Goal: Information Seeking & Learning: Learn about a topic

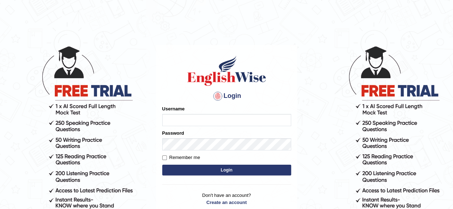
type input "PujaC"
click at [224, 170] on button "Login" at bounding box center [226, 170] width 129 height 11
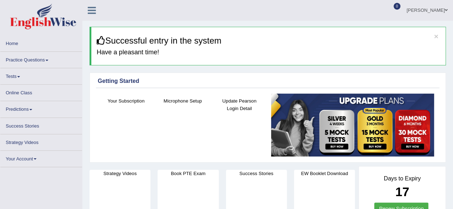
click at [48, 61] on span at bounding box center [46, 60] width 3 height 1
click at [31, 61] on link "Practice Questions" at bounding box center [41, 59] width 82 height 14
click at [34, 59] on link "Practice Questions" at bounding box center [41, 59] width 82 height 14
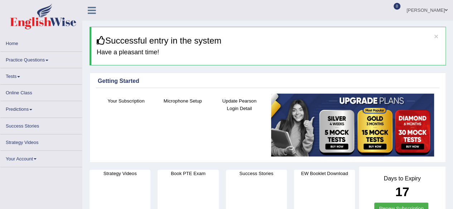
click at [34, 59] on link "Practice Questions" at bounding box center [41, 59] width 82 height 14
click at [46, 59] on link "Practice Questions" at bounding box center [41, 59] width 82 height 14
click at [332, 45] on h3 "Successful entry in the system" at bounding box center [268, 40] width 343 height 9
click at [36, 59] on link "Practice Questions" at bounding box center [41, 59] width 82 height 14
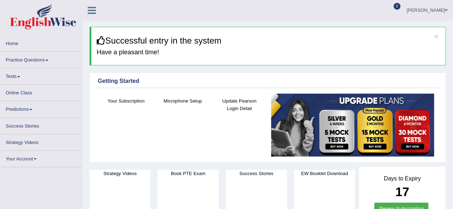
click at [36, 59] on link "Practice Questions" at bounding box center [41, 59] width 82 height 14
click at [49, 61] on link "Practice Questions" at bounding box center [41, 59] width 82 height 14
click at [47, 58] on link "Practice Questions" at bounding box center [41, 59] width 82 height 14
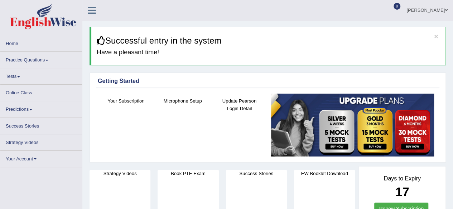
click at [47, 58] on link "Practice Questions" at bounding box center [41, 59] width 82 height 14
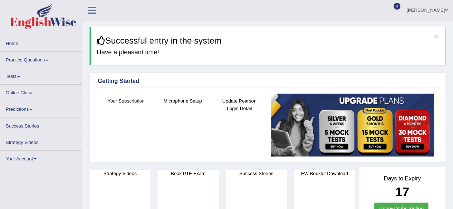
click at [47, 58] on link "Practice Questions" at bounding box center [41, 59] width 82 height 14
click at [49, 58] on link "Practice Questions" at bounding box center [41, 59] width 82 height 14
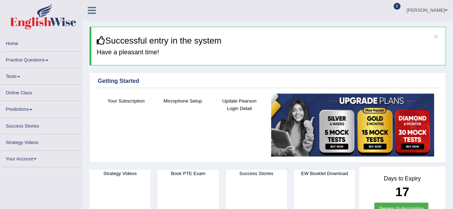
click at [49, 58] on link "Practice Questions" at bounding box center [41, 59] width 82 height 14
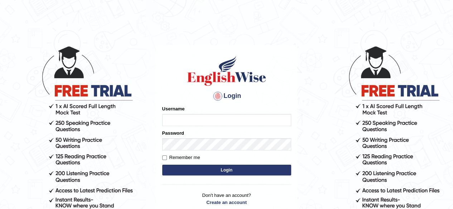
type input "PujaC"
click at [202, 169] on button "Login" at bounding box center [226, 170] width 129 height 11
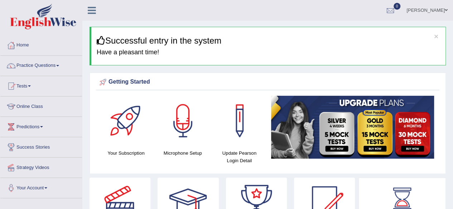
click at [59, 65] on span at bounding box center [57, 65] width 3 height 1
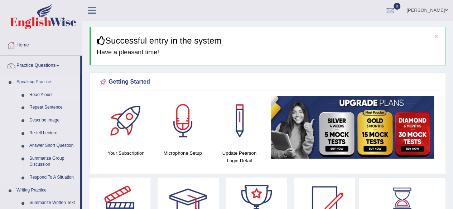
click at [45, 96] on link "Read Aloud" at bounding box center [53, 95] width 54 height 13
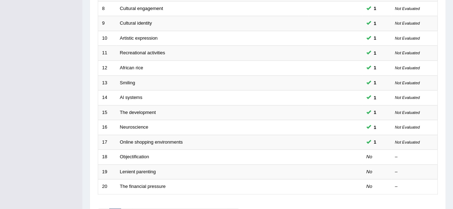
scroll to position [229, 0]
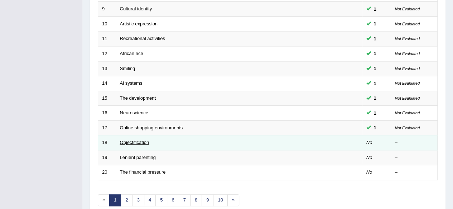
click at [135, 140] on link "Objectification" at bounding box center [134, 142] width 29 height 5
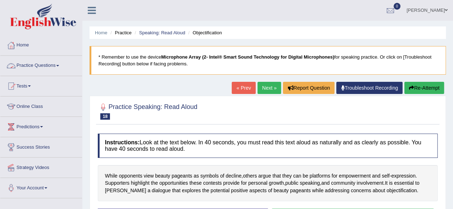
click at [60, 66] on link "Practice Questions" at bounding box center [41, 65] width 82 height 18
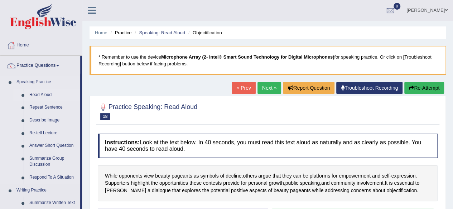
click at [46, 95] on link "Read Aloud" at bounding box center [53, 95] width 54 height 13
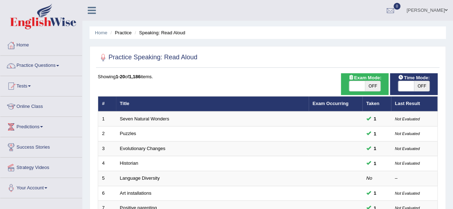
click at [405, 81] on span at bounding box center [406, 86] width 16 height 10
checkbox input "true"
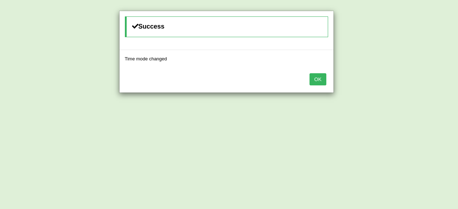
click at [316, 78] on button "OK" at bounding box center [318, 79] width 16 height 12
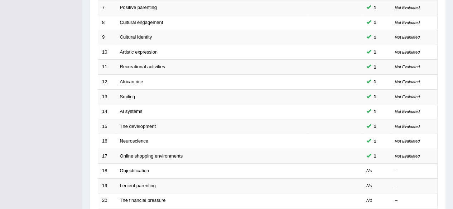
scroll to position [215, 0]
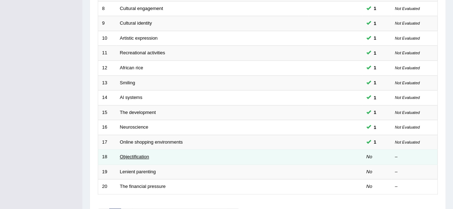
click at [124, 156] on link "Objectification" at bounding box center [134, 156] width 29 height 5
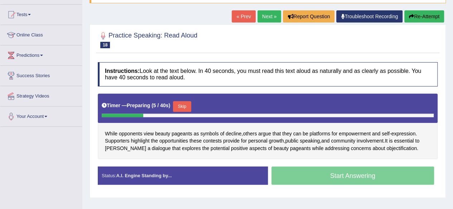
scroll to position [86, 0]
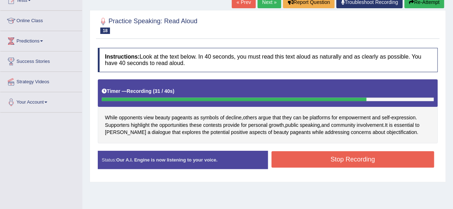
click at [345, 158] on button "Stop Recording" at bounding box center [352, 159] width 163 height 16
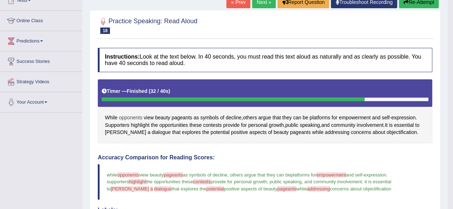
click at [127, 117] on span "opponents" at bounding box center [130, 118] width 23 height 8
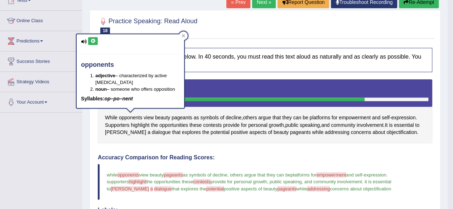
click at [90, 41] on button at bounding box center [93, 41] width 10 height 8
click at [94, 40] on icon at bounding box center [92, 41] width 5 height 4
click at [183, 35] on icon at bounding box center [184, 36] width 4 height 4
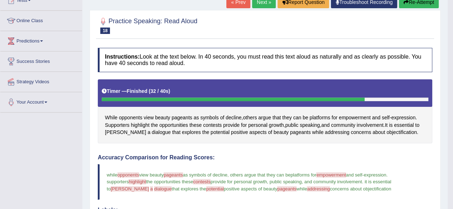
click at [177, 173] on span "pageants" at bounding box center [173, 175] width 19 height 5
click at [184, 118] on span "pageants" at bounding box center [182, 118] width 21 height 8
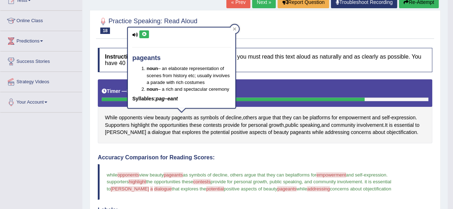
click at [143, 33] on icon at bounding box center [143, 34] width 5 height 4
click at [145, 32] on icon at bounding box center [143, 34] width 5 height 4
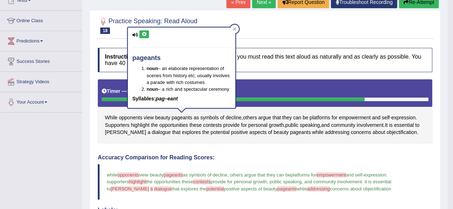
click at [145, 32] on icon at bounding box center [143, 34] width 5 height 4
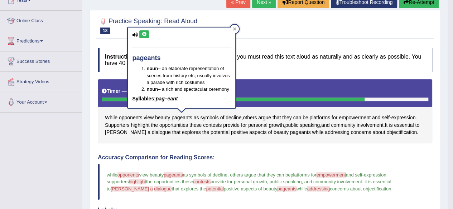
click at [145, 32] on icon at bounding box center [143, 34] width 5 height 4
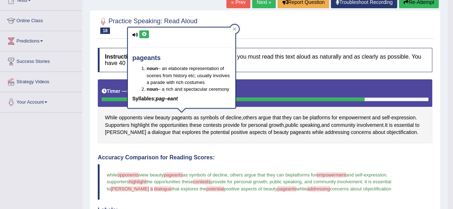
click at [145, 32] on icon at bounding box center [143, 34] width 5 height 4
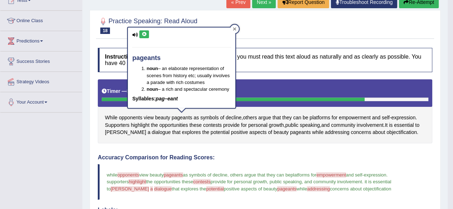
click at [236, 29] on div at bounding box center [234, 29] width 9 height 9
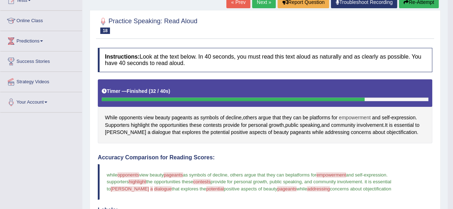
click at [355, 116] on span "empowerment" at bounding box center [355, 118] width 32 height 8
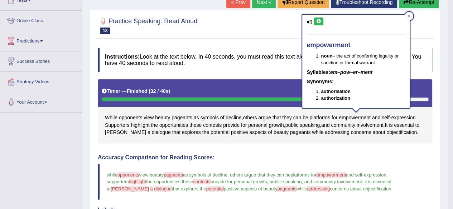
click at [316, 21] on icon at bounding box center [318, 21] width 5 height 4
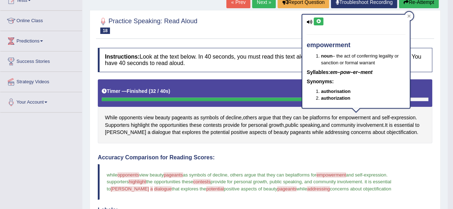
click at [316, 21] on icon at bounding box center [318, 21] width 5 height 4
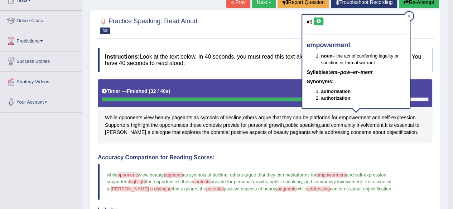
click at [316, 21] on icon at bounding box center [318, 21] width 5 height 4
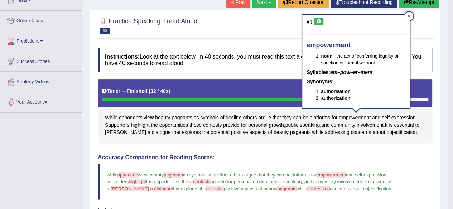
click at [409, 16] on icon at bounding box center [409, 16] width 3 height 3
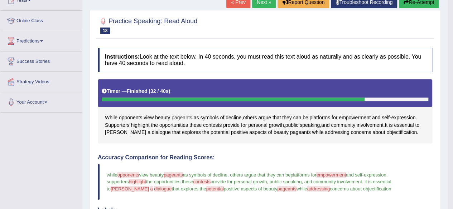
click at [185, 115] on span "pageants" at bounding box center [182, 118] width 21 height 8
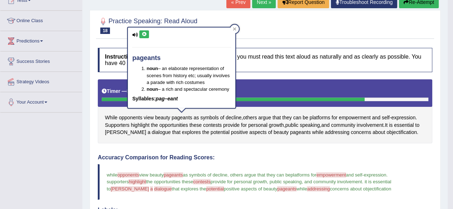
click at [142, 35] on icon at bounding box center [143, 34] width 5 height 4
click at [235, 29] on icon at bounding box center [234, 28] width 3 height 3
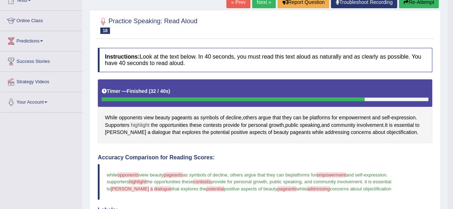
click at [140, 124] on span "highlight" at bounding box center [140, 126] width 19 height 8
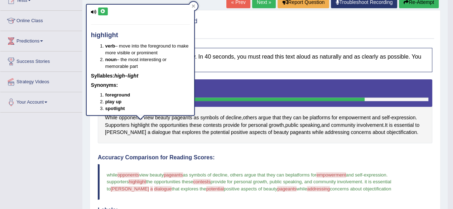
click at [102, 13] on icon at bounding box center [102, 11] width 5 height 4
click at [106, 10] on button at bounding box center [103, 12] width 10 height 8
click at [105, 10] on icon at bounding box center [102, 11] width 5 height 4
click at [102, 10] on icon at bounding box center [102, 11] width 5 height 4
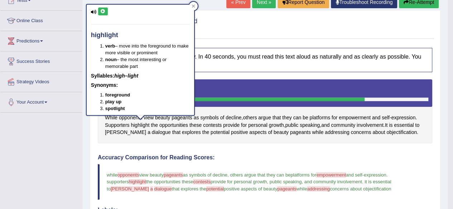
click at [102, 10] on icon at bounding box center [102, 11] width 5 height 4
click at [194, 5] on icon at bounding box center [193, 6] width 3 height 3
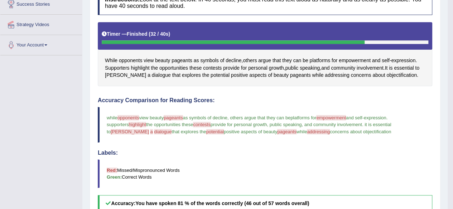
scroll to position [193, 0]
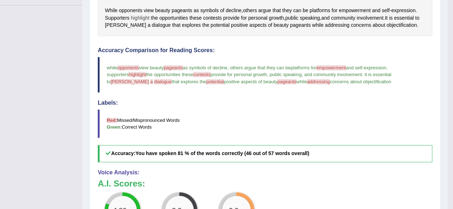
click at [134, 19] on span "highlight" at bounding box center [140, 18] width 19 height 8
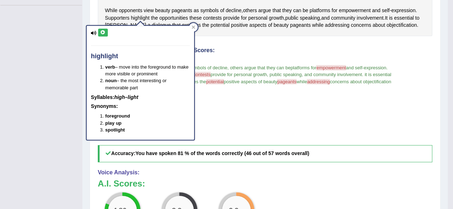
click at [101, 32] on icon at bounding box center [102, 32] width 5 height 4
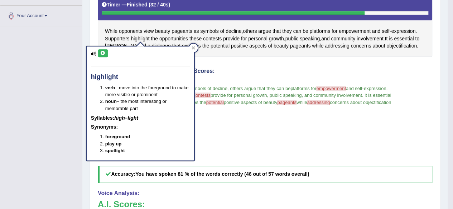
scroll to position [162, 0]
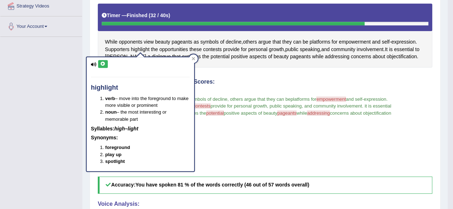
click at [103, 63] on icon at bounding box center [102, 64] width 5 height 4
click at [194, 57] on icon at bounding box center [194, 59] width 4 height 4
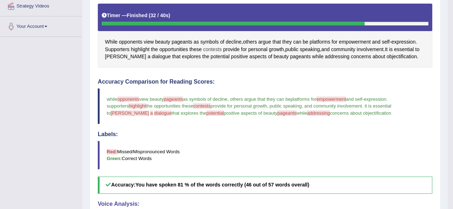
click at [211, 49] on span "contests" at bounding box center [212, 50] width 19 height 8
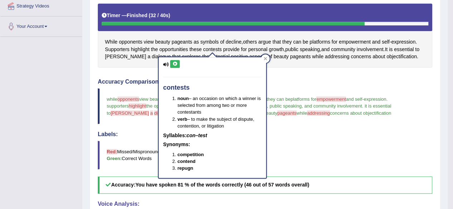
click at [175, 63] on icon at bounding box center [174, 64] width 5 height 4
click at [173, 64] on icon at bounding box center [174, 64] width 5 height 4
click at [174, 66] on button at bounding box center [175, 64] width 10 height 8
click at [266, 57] on icon at bounding box center [266, 59] width 4 height 4
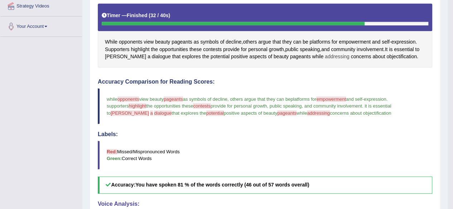
click at [325, 54] on span "addressing" at bounding box center [337, 57] width 25 height 8
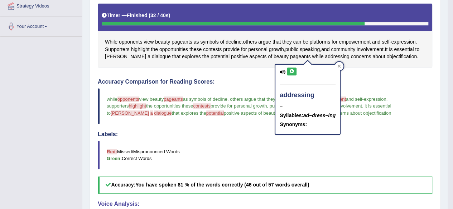
click at [289, 73] on icon at bounding box center [291, 71] width 5 height 4
click at [293, 71] on icon at bounding box center [291, 71] width 5 height 4
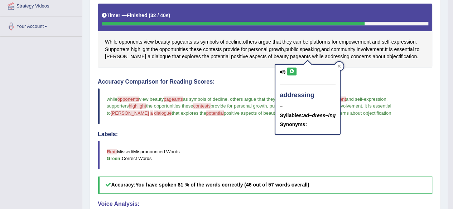
click at [293, 71] on icon at bounding box center [291, 71] width 5 height 4
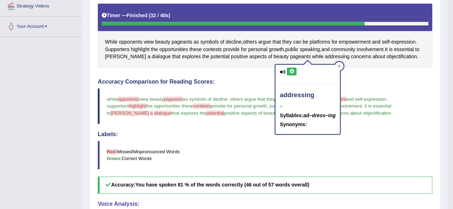
click at [293, 71] on icon at bounding box center [291, 71] width 5 height 4
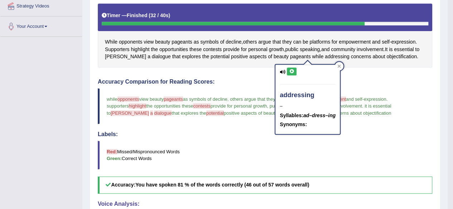
click at [293, 71] on icon at bounding box center [291, 71] width 5 height 4
click at [294, 71] on icon at bounding box center [291, 71] width 5 height 4
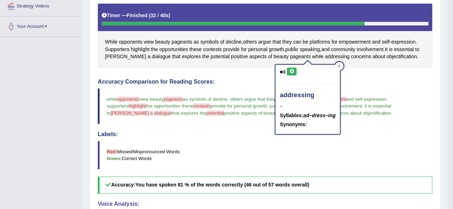
click at [294, 71] on icon at bounding box center [291, 71] width 5 height 4
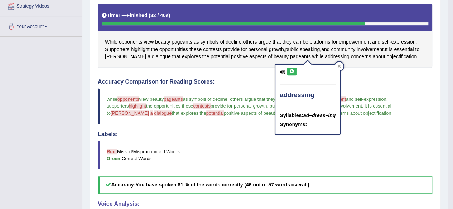
click at [294, 71] on icon at bounding box center [291, 71] width 5 height 4
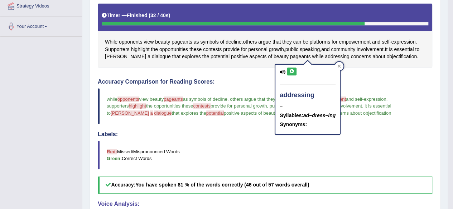
click at [294, 71] on icon at bounding box center [291, 71] width 5 height 4
click at [341, 61] on div "addressing – Syllables: ad–dress–ing Synonyms:" at bounding box center [308, 97] width 66 height 76
click at [339, 64] on icon at bounding box center [339, 66] width 4 height 4
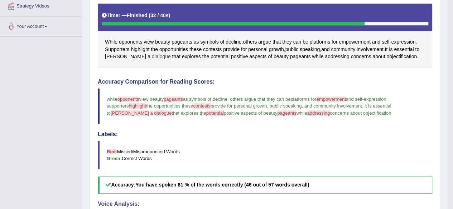
click at [152, 56] on span "dialogue" at bounding box center [161, 57] width 19 height 8
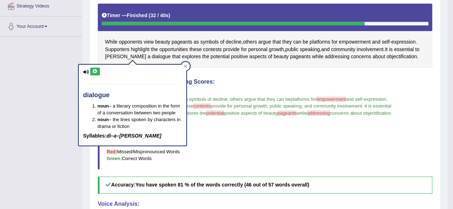
click at [96, 71] on icon at bounding box center [94, 71] width 5 height 4
click at [96, 68] on button at bounding box center [95, 72] width 10 height 8
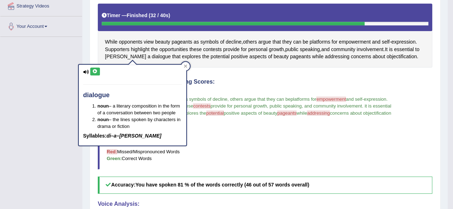
click at [96, 68] on button at bounding box center [95, 72] width 10 height 8
click at [96, 69] on icon at bounding box center [94, 71] width 5 height 4
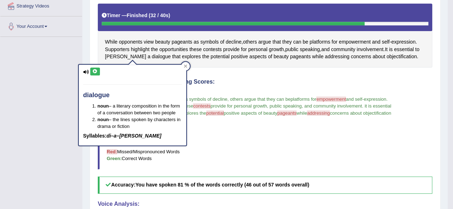
click at [96, 69] on icon at bounding box center [94, 71] width 5 height 4
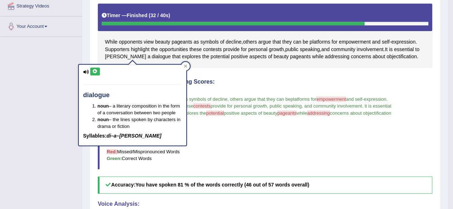
click at [96, 69] on icon at bounding box center [94, 71] width 5 height 4
click at [96, 68] on button at bounding box center [95, 72] width 10 height 8
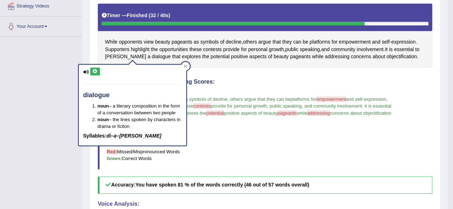
click at [96, 68] on button at bounding box center [95, 72] width 10 height 8
click at [186, 64] on icon at bounding box center [186, 66] width 4 height 4
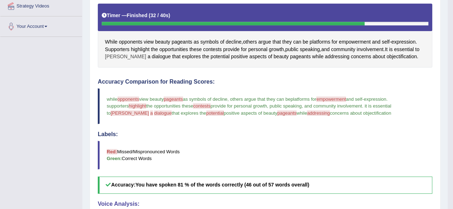
click at [107, 55] on span "[PERSON_NAME]" at bounding box center [125, 57] width 41 height 8
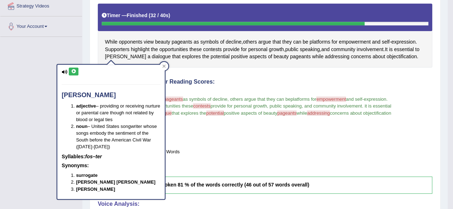
click at [75, 73] on button at bounding box center [74, 72] width 10 height 8
click at [74, 72] on icon at bounding box center [73, 71] width 5 height 4
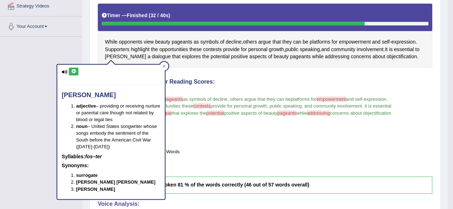
click at [74, 72] on icon at bounding box center [73, 71] width 5 height 4
click at [74, 71] on icon at bounding box center [73, 71] width 5 height 4
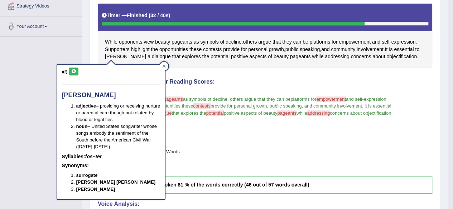
click at [166, 66] on div at bounding box center [164, 66] width 9 height 9
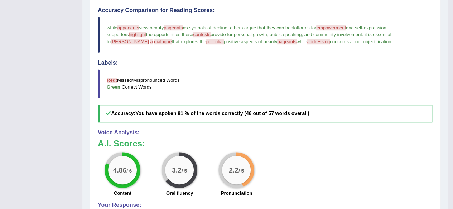
scroll to position [126, 0]
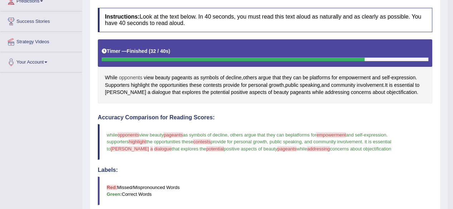
click at [133, 78] on span "opponents" at bounding box center [130, 78] width 23 height 8
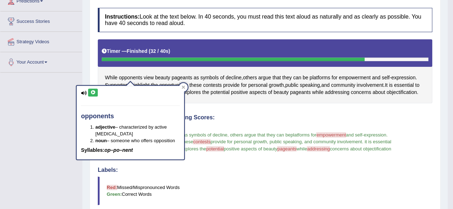
click at [90, 93] on icon at bounding box center [92, 93] width 5 height 4
click at [92, 93] on icon at bounding box center [92, 93] width 5 height 4
click at [95, 91] on icon at bounding box center [92, 93] width 5 height 4
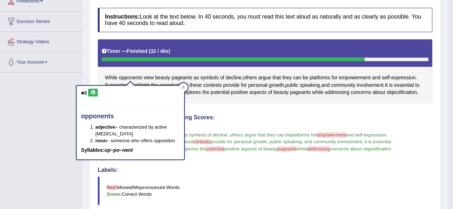
click at [95, 91] on icon at bounding box center [92, 93] width 5 height 4
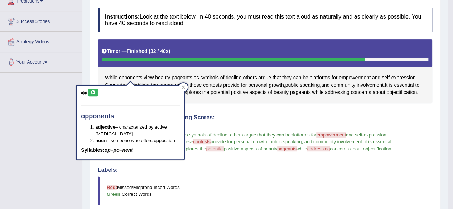
click at [93, 96] on button at bounding box center [93, 93] width 10 height 8
click at [93, 92] on icon at bounding box center [92, 93] width 5 height 4
click at [93, 93] on icon at bounding box center [92, 93] width 5 height 4
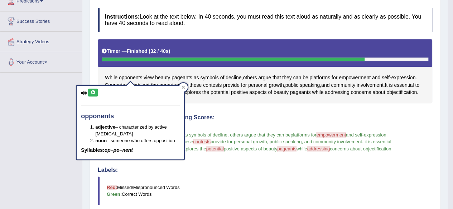
click at [93, 93] on icon at bounding box center [92, 93] width 5 height 4
click at [94, 94] on icon at bounding box center [92, 93] width 5 height 4
click at [94, 92] on icon at bounding box center [92, 93] width 5 height 4
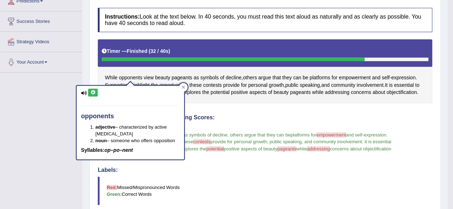
click at [94, 92] on icon at bounding box center [92, 93] width 5 height 4
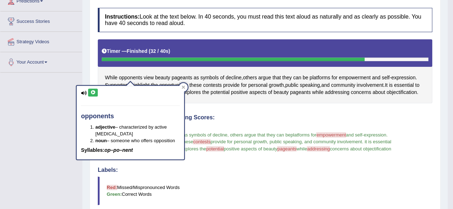
click at [94, 92] on icon at bounding box center [92, 93] width 5 height 4
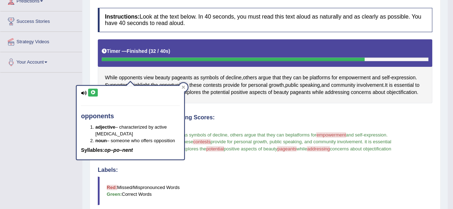
click at [94, 92] on icon at bounding box center [92, 93] width 5 height 4
click at [184, 83] on div at bounding box center [183, 87] width 9 height 9
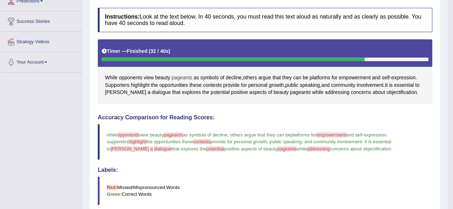
click at [175, 79] on span "pageants" at bounding box center [182, 78] width 21 height 8
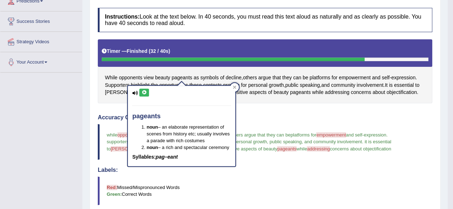
click at [141, 92] on icon at bounding box center [143, 93] width 5 height 4
click at [141, 93] on icon at bounding box center [143, 93] width 5 height 4
click at [231, 86] on div at bounding box center [234, 87] width 9 height 9
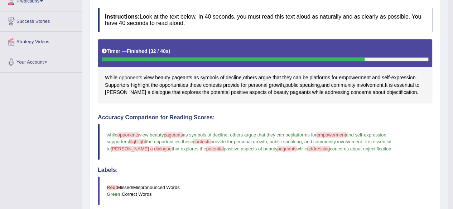
click at [123, 74] on span "opponents" at bounding box center [130, 78] width 23 height 8
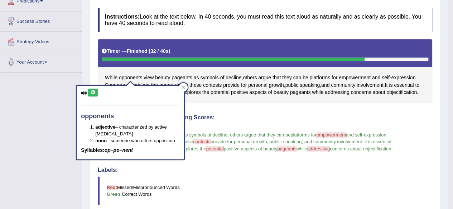
click at [91, 93] on icon at bounding box center [92, 93] width 5 height 4
click at [91, 94] on icon at bounding box center [92, 93] width 5 height 4
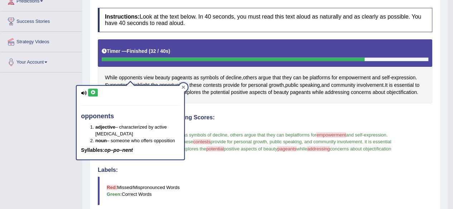
click at [185, 83] on div at bounding box center [183, 87] width 9 height 9
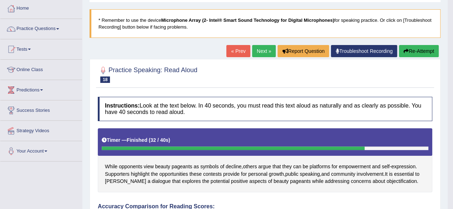
scroll to position [0, 0]
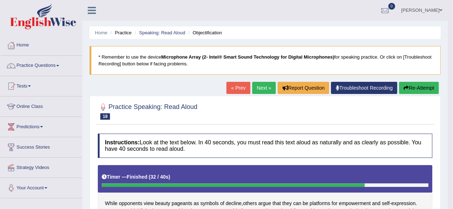
click at [409, 90] on button "Re-Attempt" at bounding box center [419, 88] width 40 height 12
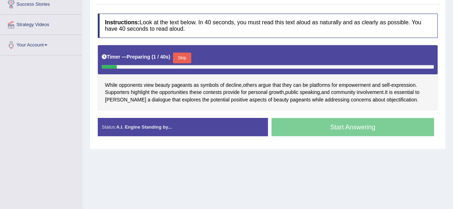
click at [186, 53] on button "Skip" at bounding box center [182, 58] width 18 height 11
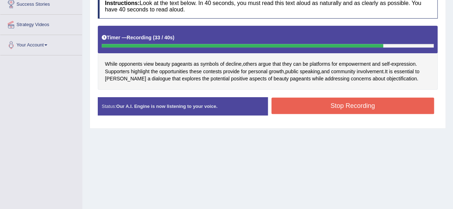
click at [333, 107] on button "Stop Recording" at bounding box center [352, 106] width 163 height 16
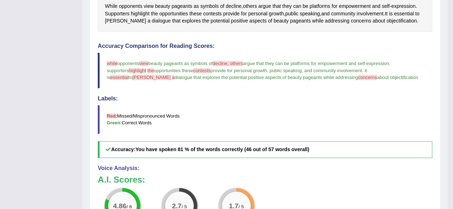
scroll to position [130, 0]
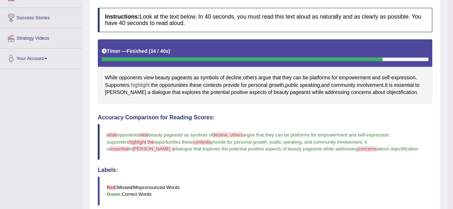
click at [138, 87] on span "highlight" at bounding box center [140, 86] width 19 height 8
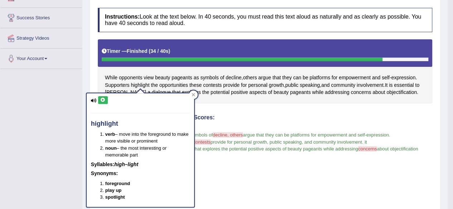
click at [104, 98] on icon at bounding box center [102, 100] width 5 height 4
click at [104, 100] on icon at bounding box center [102, 100] width 5 height 4
click at [103, 98] on icon at bounding box center [102, 100] width 5 height 4
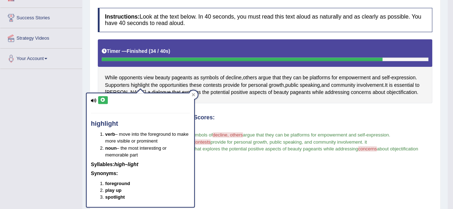
click at [103, 98] on icon at bounding box center [102, 100] width 5 height 4
click at [192, 96] on icon at bounding box center [193, 94] width 3 height 3
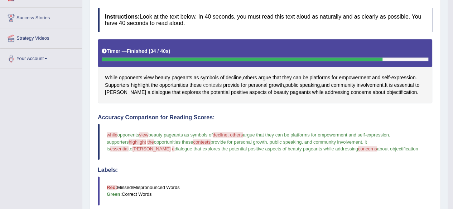
click at [212, 87] on span "contests" at bounding box center [212, 86] width 19 height 8
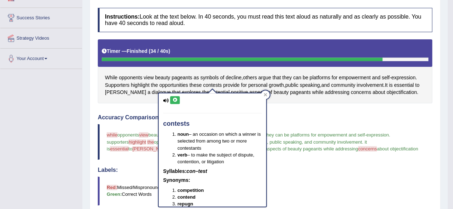
click at [175, 101] on icon at bounding box center [174, 100] width 5 height 4
click at [174, 101] on icon at bounding box center [174, 100] width 5 height 4
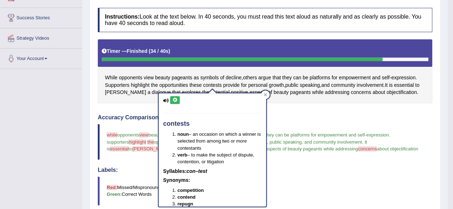
click at [174, 101] on icon at bounding box center [174, 100] width 5 height 4
drag, startPoint x: 173, startPoint y: 102, endPoint x: 173, endPoint y: 98, distance: 4.4
click at [173, 100] on button at bounding box center [175, 100] width 10 height 8
click at [173, 98] on icon at bounding box center [174, 100] width 5 height 4
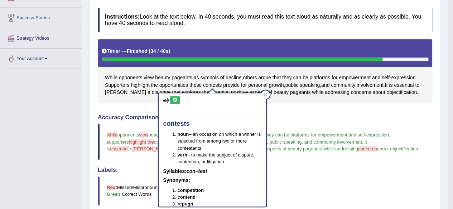
click at [173, 98] on icon at bounding box center [174, 100] width 5 height 4
click at [173, 99] on icon at bounding box center [174, 100] width 5 height 4
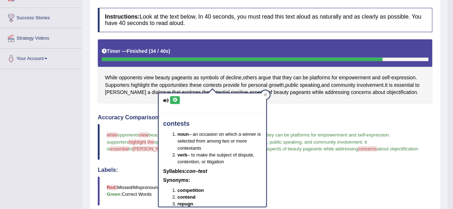
click at [173, 99] on icon at bounding box center [174, 100] width 5 height 4
click at [173, 98] on icon at bounding box center [174, 100] width 5 height 4
click at [172, 99] on icon at bounding box center [174, 100] width 5 height 4
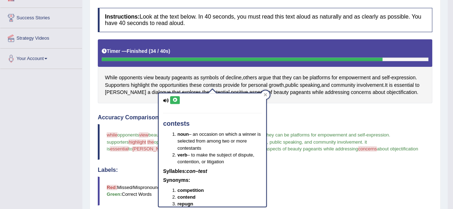
click at [172, 99] on icon at bounding box center [174, 100] width 5 height 4
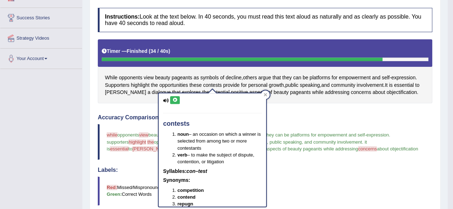
click at [172, 99] on icon at bounding box center [174, 100] width 5 height 4
click at [172, 101] on icon at bounding box center [174, 100] width 5 height 4
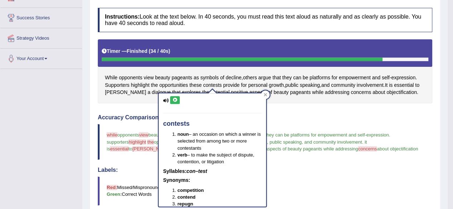
click at [172, 101] on icon at bounding box center [174, 100] width 5 height 4
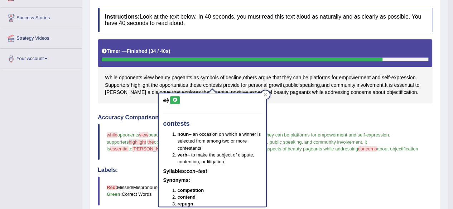
click at [172, 101] on icon at bounding box center [174, 100] width 5 height 4
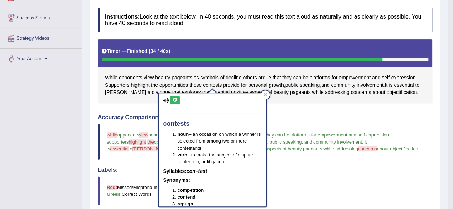
click at [174, 97] on button at bounding box center [175, 100] width 10 height 8
click at [173, 98] on icon at bounding box center [174, 100] width 5 height 4
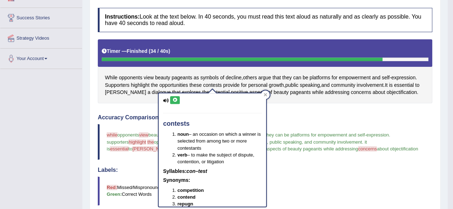
click at [173, 98] on icon at bounding box center [174, 100] width 5 height 4
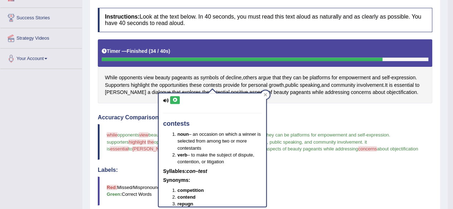
click at [173, 98] on icon at bounding box center [174, 100] width 5 height 4
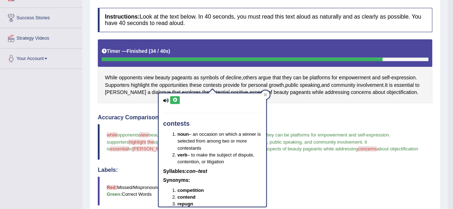
click at [173, 98] on icon at bounding box center [174, 100] width 5 height 4
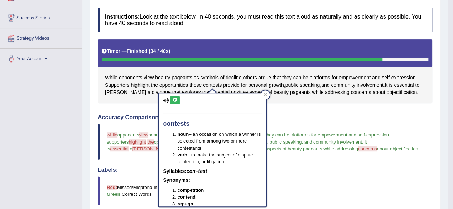
click at [173, 98] on icon at bounding box center [174, 100] width 5 height 4
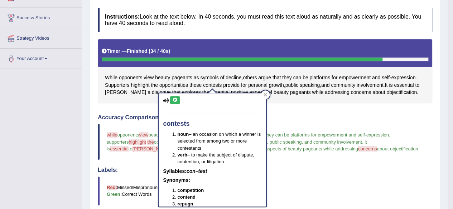
click at [173, 98] on icon at bounding box center [174, 100] width 5 height 4
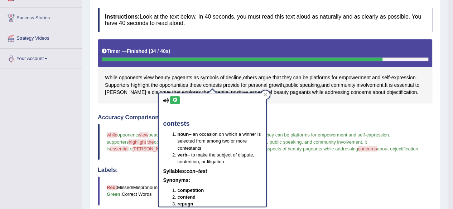
click at [173, 98] on icon at bounding box center [174, 100] width 5 height 4
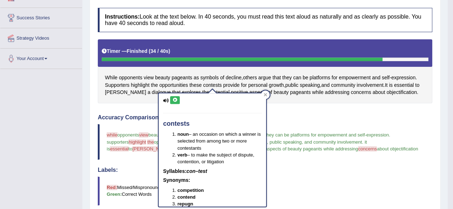
click at [173, 98] on icon at bounding box center [174, 100] width 5 height 4
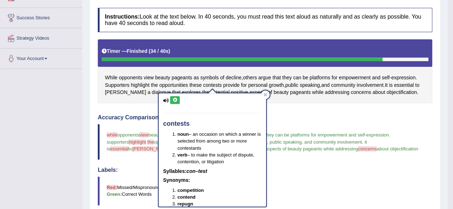
click at [173, 98] on icon at bounding box center [174, 100] width 5 height 4
click at [264, 91] on div at bounding box center [265, 95] width 9 height 9
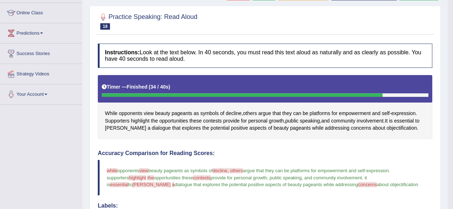
scroll to position [0, 0]
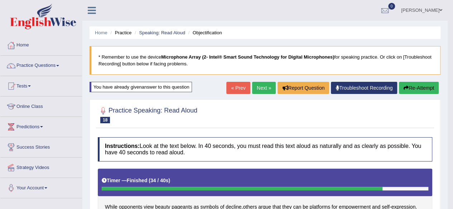
click at [261, 85] on link "Next »" at bounding box center [264, 88] width 24 height 12
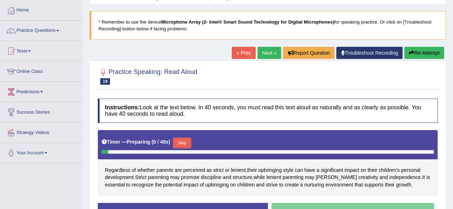
scroll to position [107, 0]
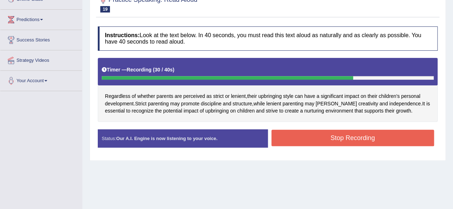
click at [317, 135] on button "Stop Recording" at bounding box center [352, 138] width 163 height 16
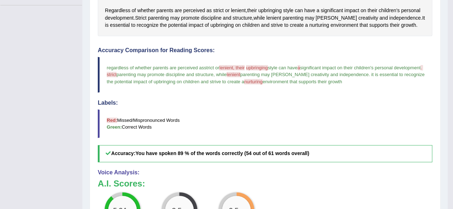
scroll to position [179, 0]
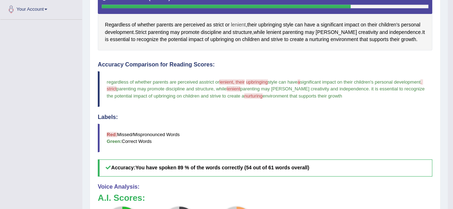
click at [236, 24] on span "lenient" at bounding box center [238, 25] width 15 height 8
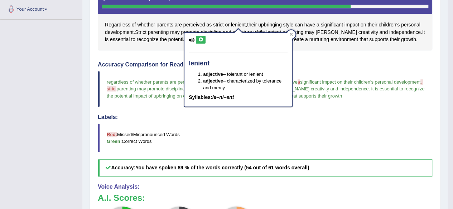
click at [200, 39] on icon at bounding box center [200, 40] width 5 height 4
click at [198, 39] on icon at bounding box center [200, 40] width 5 height 4
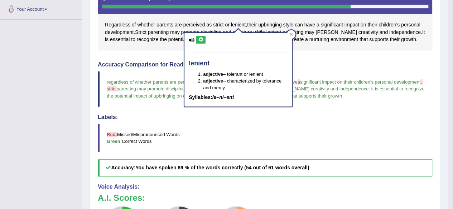
click at [198, 39] on icon at bounding box center [200, 40] width 5 height 4
click at [289, 35] on icon at bounding box center [291, 35] width 4 height 4
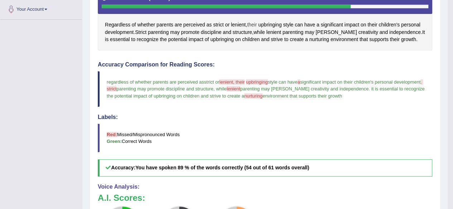
click at [251, 21] on span "their" at bounding box center [252, 25] width 10 height 8
click at [257, 39] on icon at bounding box center [256, 40] width 5 height 4
click at [254, 39] on icon at bounding box center [256, 40] width 5 height 4
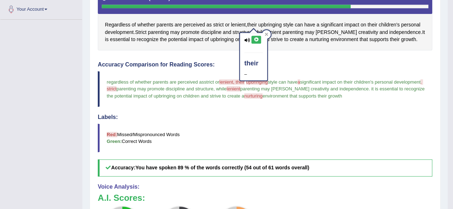
click at [254, 40] on icon at bounding box center [256, 40] width 5 height 4
click at [266, 38] on div at bounding box center [266, 34] width 9 height 9
click at [276, 25] on span "upbringing" at bounding box center [269, 25] width 23 height 8
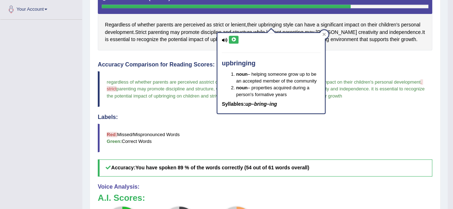
click at [230, 42] on button at bounding box center [234, 40] width 10 height 8
click at [235, 41] on button at bounding box center [234, 40] width 10 height 8
click at [235, 41] on icon at bounding box center [233, 40] width 5 height 4
click at [235, 41] on button at bounding box center [234, 40] width 10 height 8
click at [235, 42] on button at bounding box center [234, 40] width 10 height 8
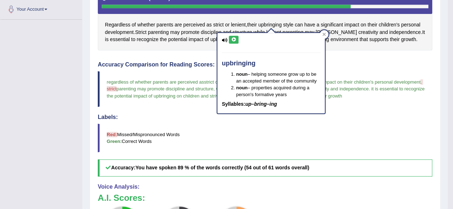
click at [235, 43] on button at bounding box center [234, 40] width 10 height 8
click at [233, 41] on icon at bounding box center [233, 40] width 5 height 4
click at [233, 42] on button at bounding box center [234, 40] width 10 height 8
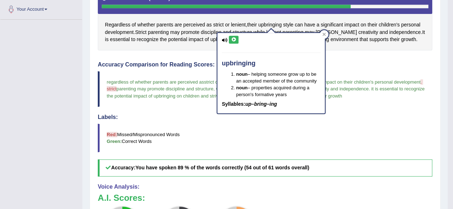
click at [233, 42] on button at bounding box center [234, 40] width 10 height 8
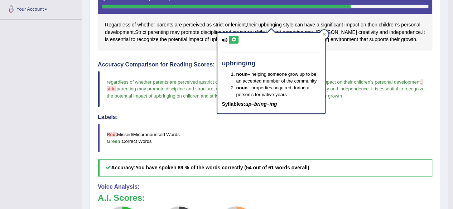
click at [233, 42] on button at bounding box center [234, 40] width 10 height 8
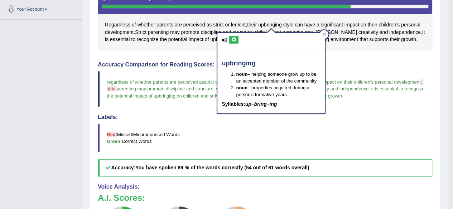
click at [233, 42] on button at bounding box center [234, 40] width 10 height 8
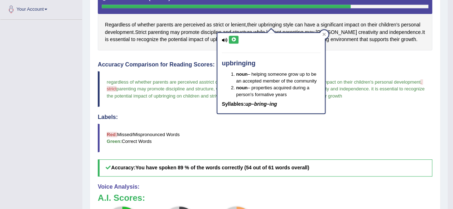
click at [233, 42] on button at bounding box center [234, 40] width 10 height 8
click at [327, 31] on div at bounding box center [324, 34] width 9 height 9
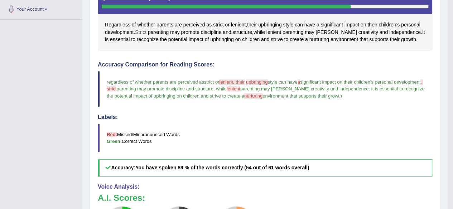
click at [137, 29] on span "Strict" at bounding box center [140, 33] width 11 height 8
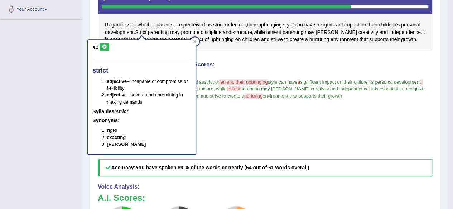
click at [102, 46] on icon at bounding box center [104, 47] width 5 height 4
click at [102, 47] on icon at bounding box center [104, 47] width 5 height 4
click at [101, 47] on button at bounding box center [105, 47] width 10 height 8
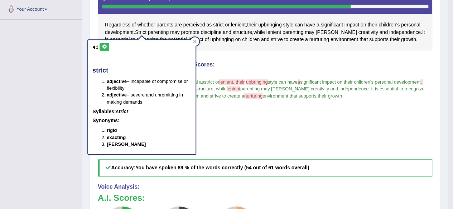
click at [100, 47] on button at bounding box center [105, 47] width 10 height 8
click at [101, 48] on button at bounding box center [105, 47] width 10 height 8
click at [101, 49] on button at bounding box center [105, 47] width 10 height 8
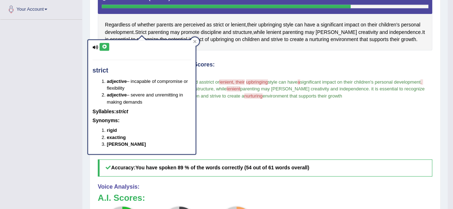
click at [101, 49] on button at bounding box center [105, 47] width 10 height 8
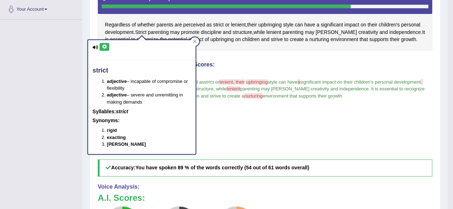
click at [102, 48] on icon at bounding box center [104, 47] width 5 height 4
click at [103, 46] on icon at bounding box center [104, 47] width 5 height 4
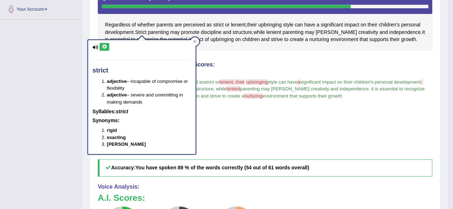
click at [103, 46] on icon at bounding box center [104, 47] width 5 height 4
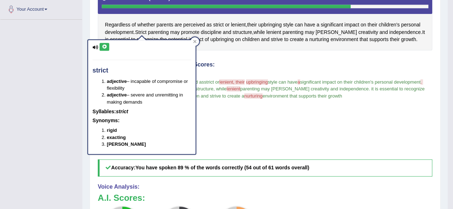
click at [103, 46] on icon at bounding box center [104, 47] width 5 height 4
click at [103, 48] on icon at bounding box center [104, 47] width 5 height 4
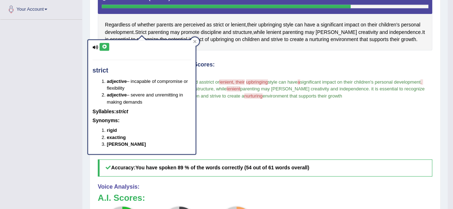
click at [103, 48] on icon at bounding box center [104, 47] width 5 height 4
click at [195, 39] on div at bounding box center [195, 41] width 9 height 9
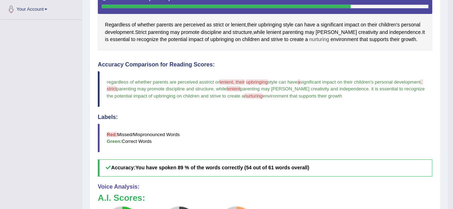
click at [317, 39] on span "nurturing" at bounding box center [319, 40] width 20 height 8
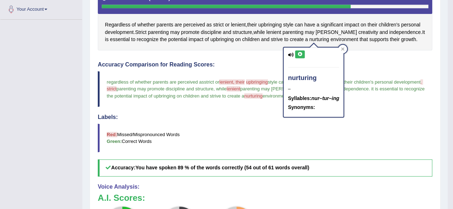
click at [299, 54] on icon at bounding box center [299, 54] width 5 height 4
click at [299, 53] on icon at bounding box center [299, 54] width 5 height 4
click at [299, 55] on icon at bounding box center [299, 54] width 5 height 4
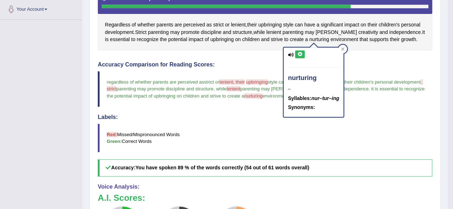
click at [299, 55] on icon at bounding box center [299, 54] width 5 height 4
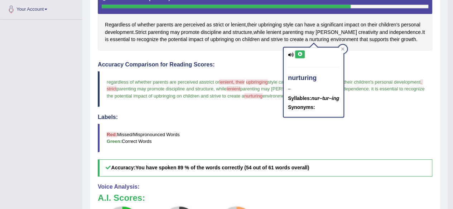
click at [299, 56] on icon at bounding box center [299, 54] width 5 height 4
click at [297, 56] on icon at bounding box center [299, 54] width 5 height 4
click at [298, 55] on icon at bounding box center [299, 54] width 5 height 4
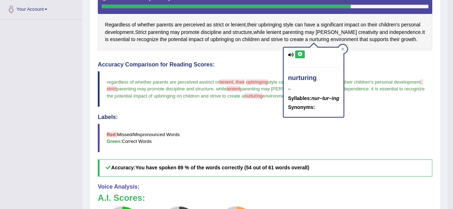
click at [298, 54] on icon at bounding box center [299, 54] width 5 height 4
click at [292, 61] on div "nurturing – Syllables: nur–tur–ing Synonyms:" at bounding box center [314, 82] width 60 height 69
